Goal: Find specific page/section: Find specific page/section

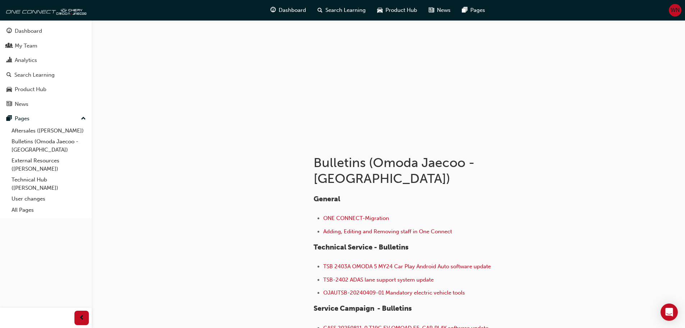
scroll to position [72, 0]
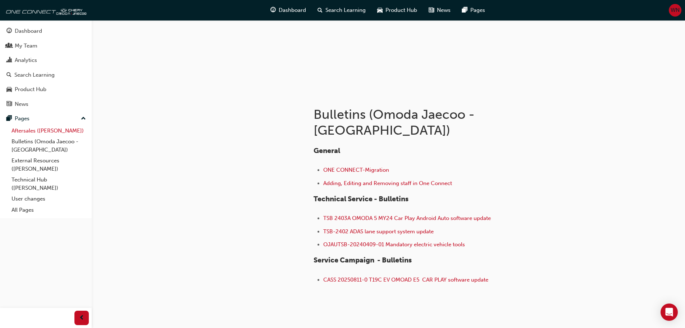
click at [53, 127] on link "Aftersales ([PERSON_NAME])" at bounding box center [49, 130] width 80 height 11
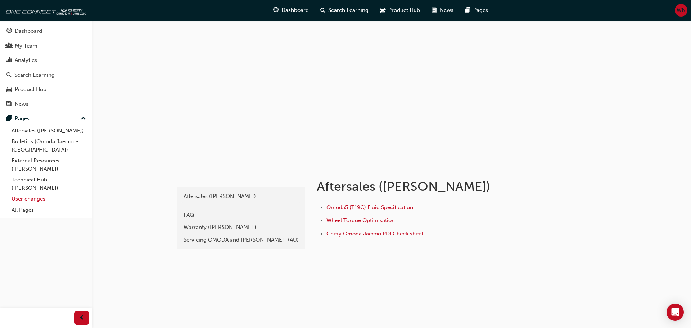
click at [25, 202] on link "User changes" at bounding box center [49, 198] width 80 height 11
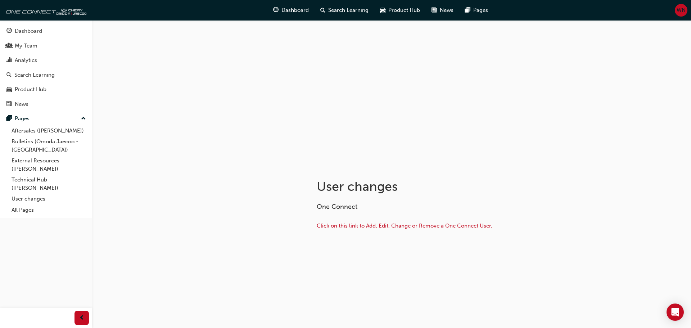
click at [367, 228] on span "Click on this link to Add, Edit, Change or Remove a One Connect User." at bounding box center [404, 225] width 176 height 6
